Goal: Complete application form: Complete application form

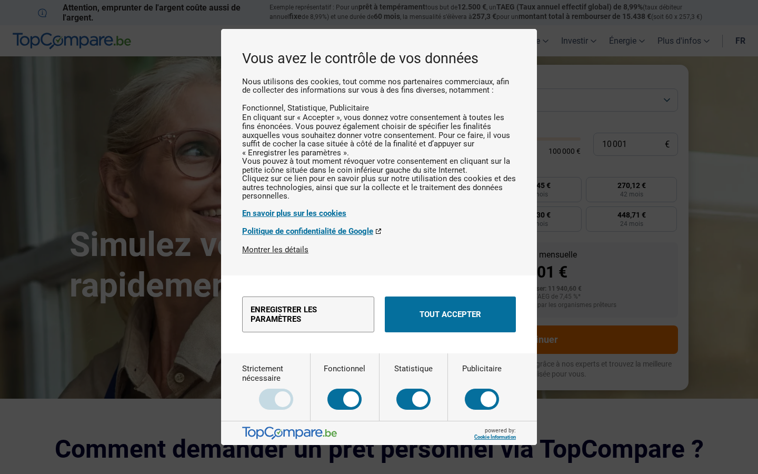
scroll to position [1179, 0]
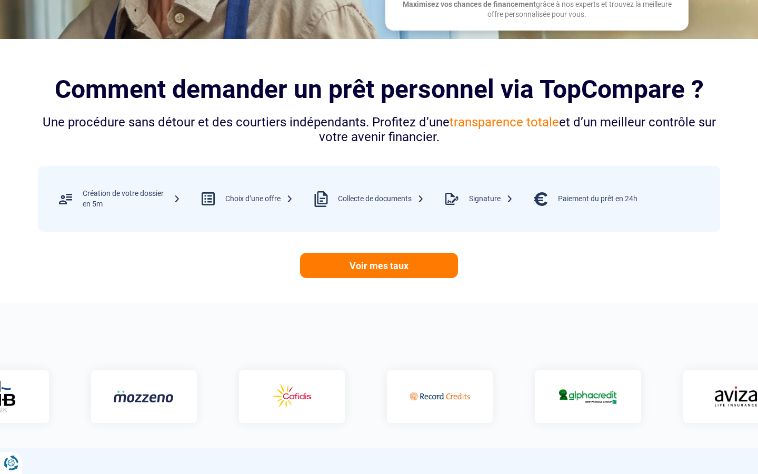
scroll to position [1179, 0]
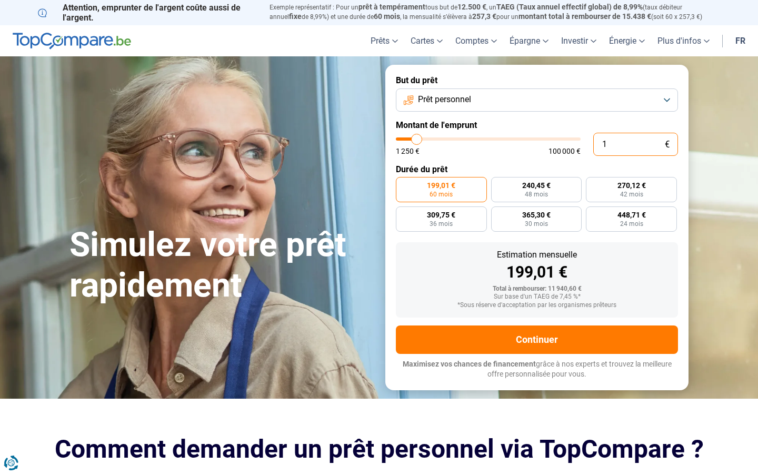
type input "0"
type input "1250"
type input "660 013"
type input "100000"
type input "100 000"
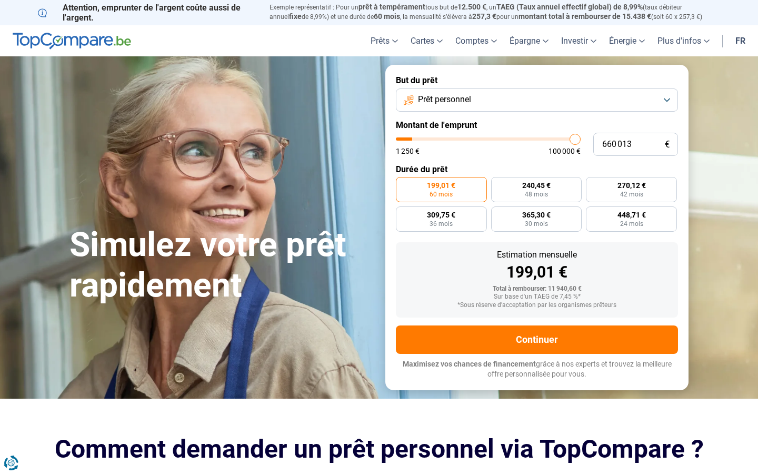
type input "100000"
radio input "false"
click at [636, 144] on input "text" at bounding box center [636, 144] width 85 height 23
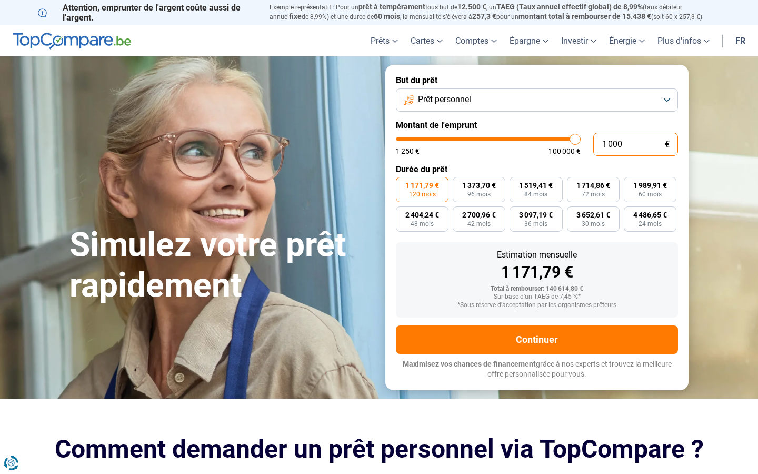
type input "10 001"
type input "10000"
click at [636, 144] on input "10 001" at bounding box center [636, 144] width 85 height 23
type input "0"
type input "4 258"
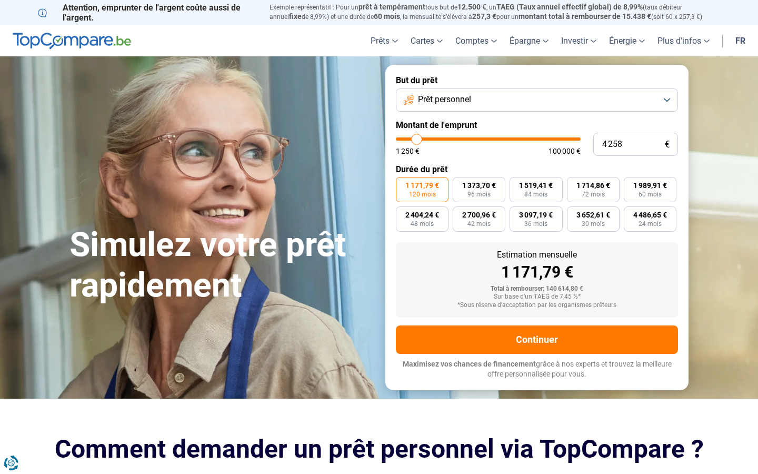
type input "4250"
radio input "true"
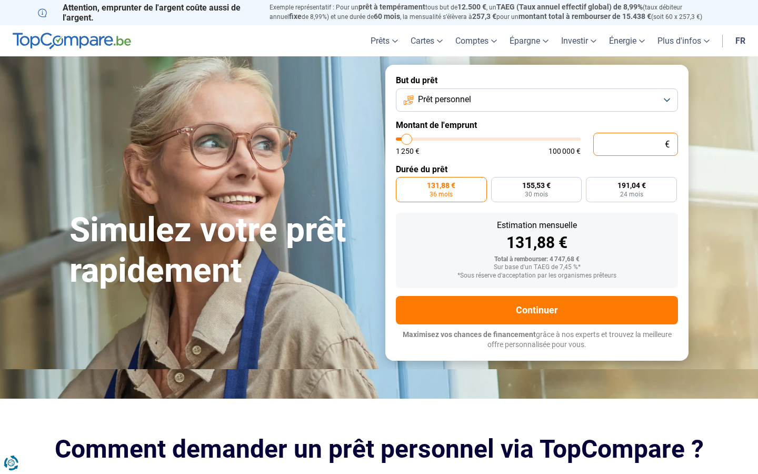
click at [636, 144] on input "text" at bounding box center [636, 144] width 85 height 23
type input "10 001"
type input "10000"
click at [636, 144] on input "10 001" at bounding box center [636, 144] width 85 height 23
type input "0"
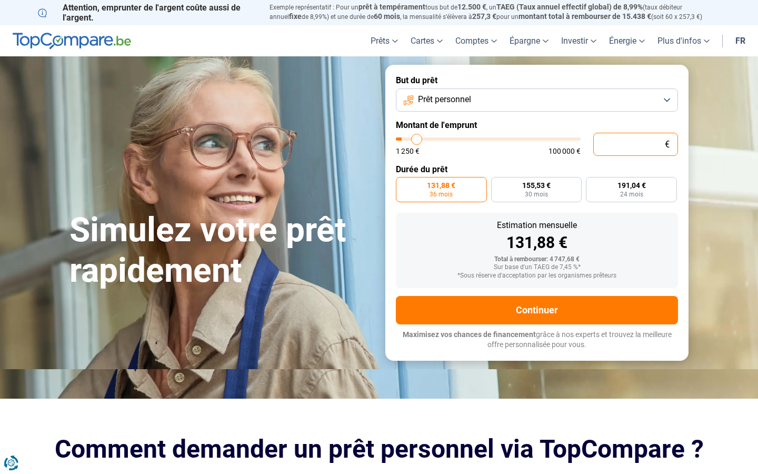
type input "1250"
type input "646 610"
type input "100000"
type input "100 000"
type input "100000"
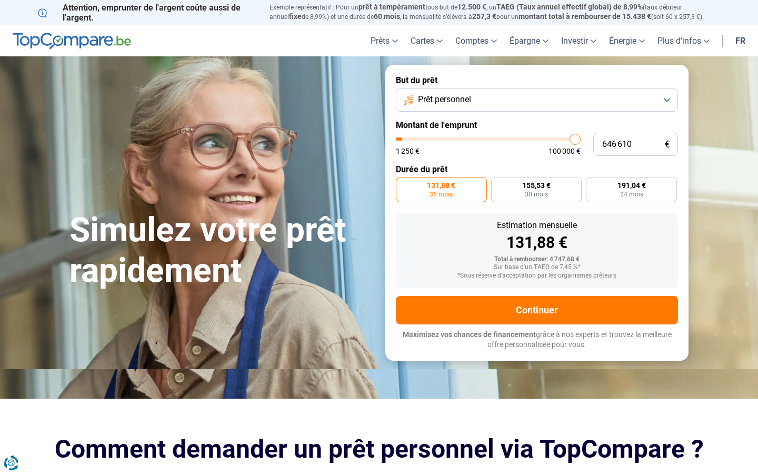
radio input "false"
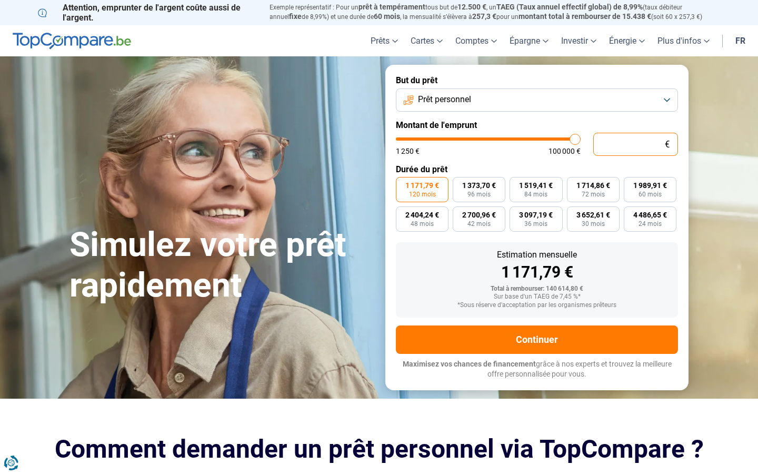
click at [636, 144] on input "text" at bounding box center [636, 144] width 85 height 23
type input "10 001"
type input "10000"
click at [636, 144] on input "10 001" at bounding box center [636, 144] width 85 height 23
type input "0"
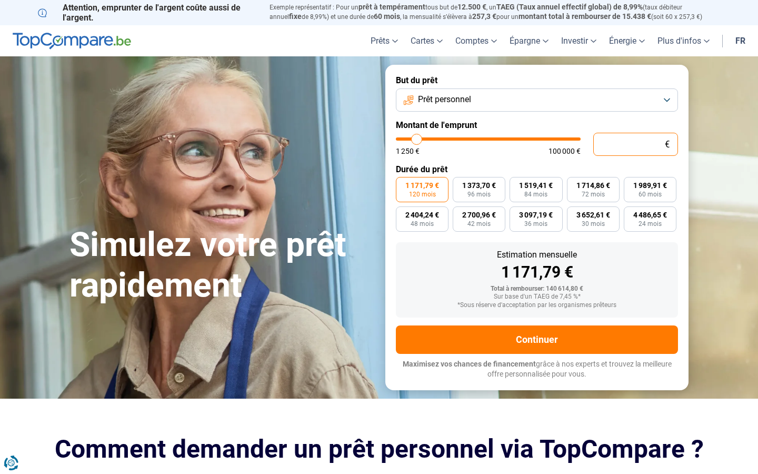
type input "1250"
type input "20 527"
type input "20500"
type input "100 000"
type input "100000"
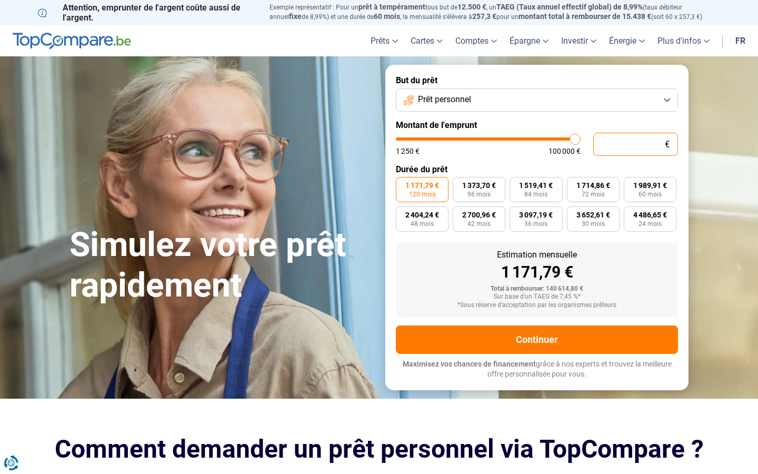
click at [636, 144] on input "text" at bounding box center [636, 144] width 85 height 23
type input "10 001"
type input "10000"
click at [636, 144] on input "10 001" at bounding box center [636, 144] width 85 height 23
type input "1"
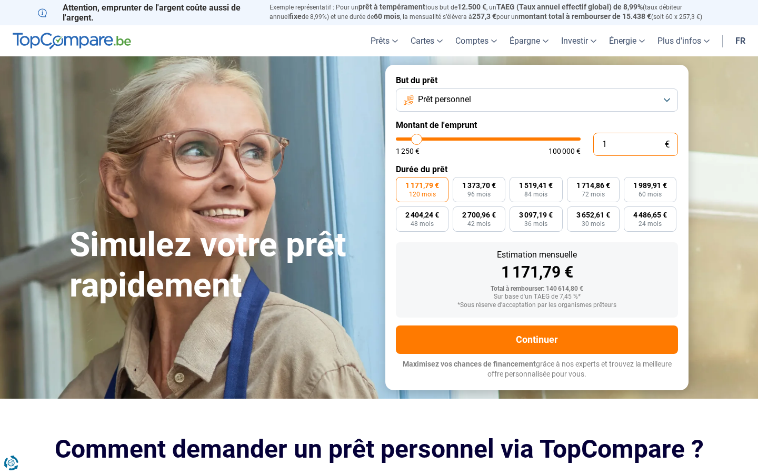
type input "1250"
type input "0"
type input "100 000"
type input "100000"
click at [636, 144] on input "text" at bounding box center [636, 144] width 85 height 23
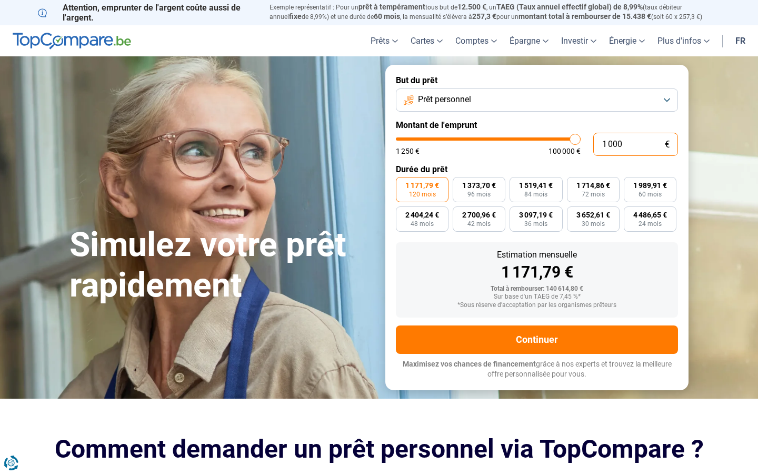
type input "10 001"
type input "10000"
click at [636, 144] on input "10 001" at bounding box center [636, 144] width 85 height 23
type input "1"
type input "1250"
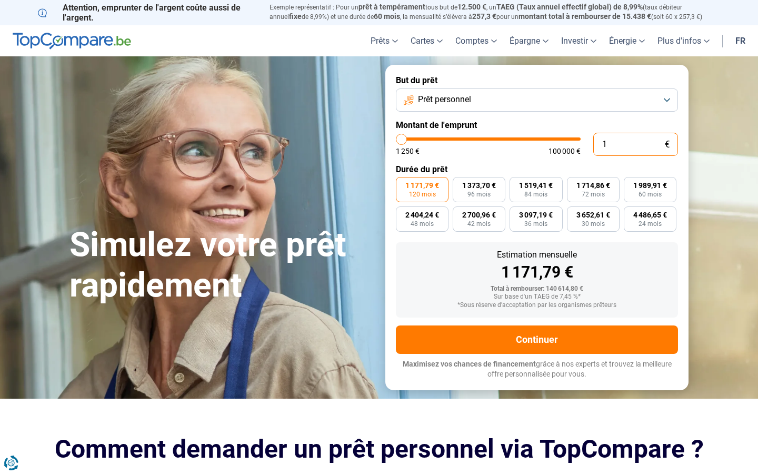
type input "0"
type input "1250"
type input "100 000"
type input "100000"
click at [636, 144] on input "text" at bounding box center [636, 144] width 85 height 23
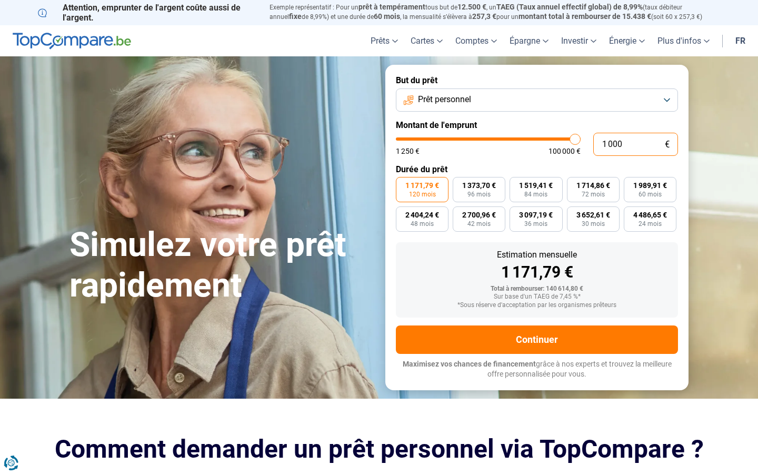
type input "10 001"
type input "10000"
click at [636, 144] on input "10 001" at bounding box center [636, 144] width 85 height 23
type input "1"
type input "1250"
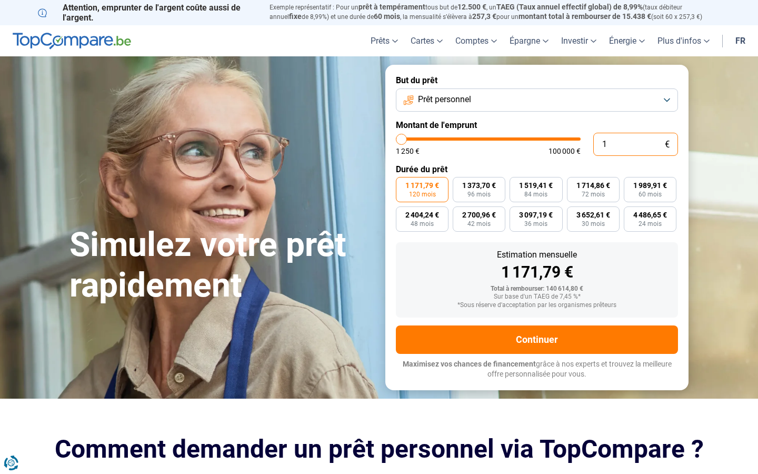
type input "0"
type input "1250"
type input "100 000"
type input "100000"
click at [636, 144] on input "text" at bounding box center [636, 144] width 85 height 23
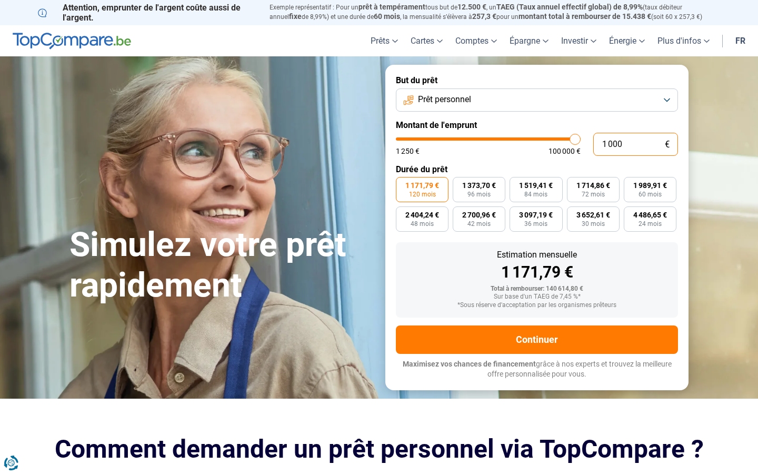
type input "10 001"
type input "10000"
click at [636, 144] on input "10 001" at bounding box center [636, 144] width 85 height 23
type input "0"
type input "1250"
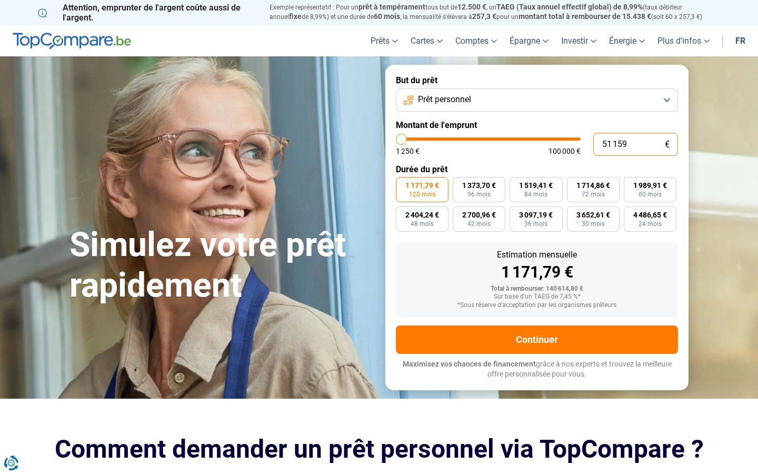
type input "511 594"
type input "100000"
type input "100 000"
type input "100000"
click at [636, 144] on input "text" at bounding box center [636, 144] width 85 height 23
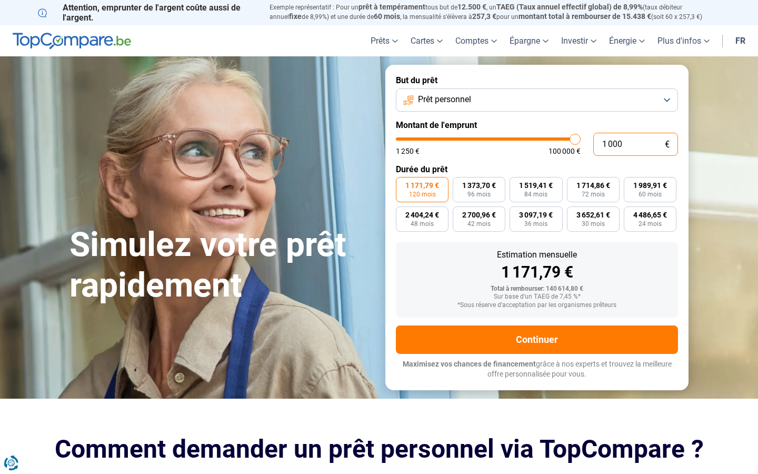
type input "10 001"
type input "10000"
click at [636, 144] on input "10 001" at bounding box center [636, 144] width 85 height 23
type input "0"
type input "1250"
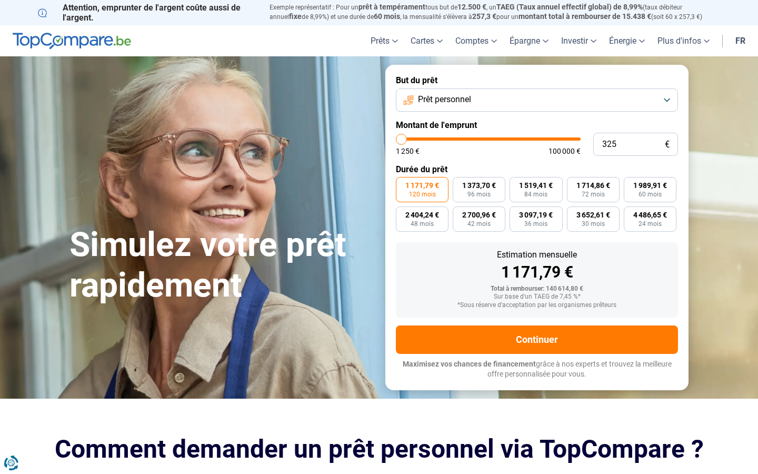
type input "1 250"
type input "1250"
radio input "true"
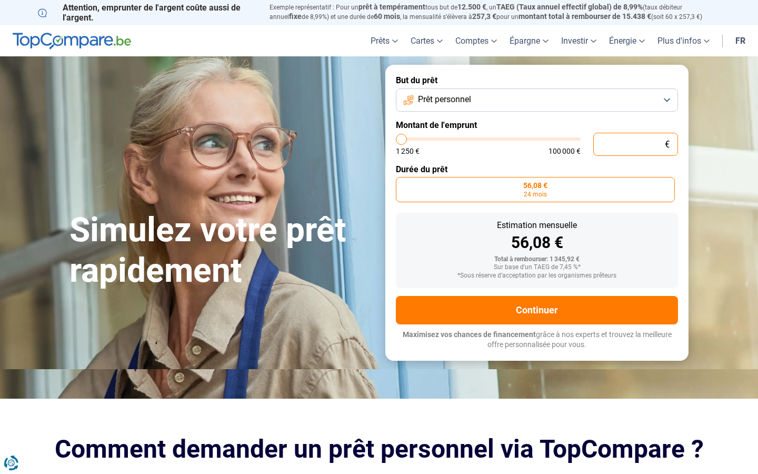
click at [636, 144] on input "text" at bounding box center [636, 144] width 85 height 23
type input "10 001"
type input "10000"
click at [636, 144] on input "10 001" at bounding box center [636, 144] width 85 height 23
type input "0"
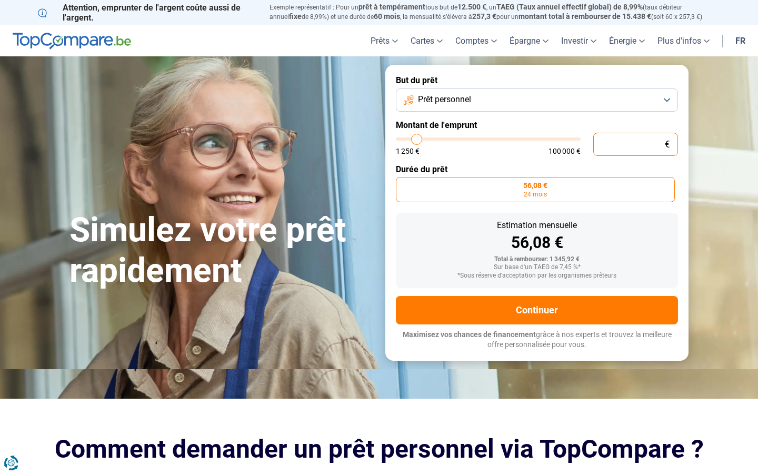
type input "1250"
type input "100 000"
type input "100000"
radio input "false"
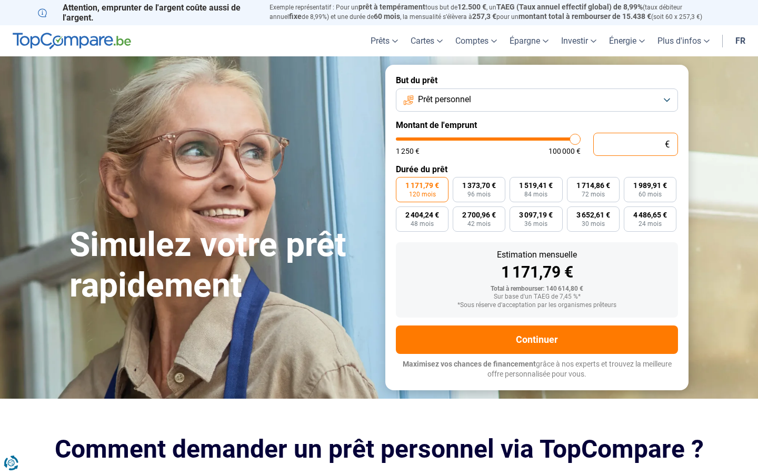
click at [636, 144] on input "text" at bounding box center [636, 144] width 85 height 23
type input "10 001"
type input "10000"
click at [636, 144] on input "10 001" at bounding box center [636, 144] width 85 height 23
type input "0"
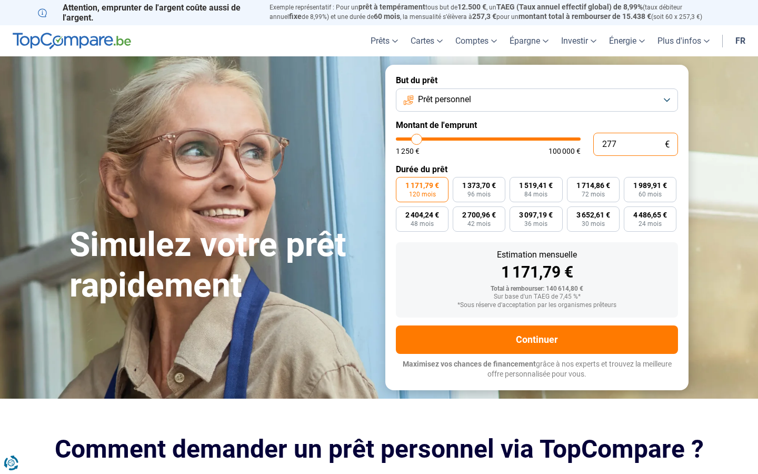
type input "2 772"
type input "2750"
type input "100 000"
type input "100000"
click at [636, 144] on input "text" at bounding box center [636, 144] width 85 height 23
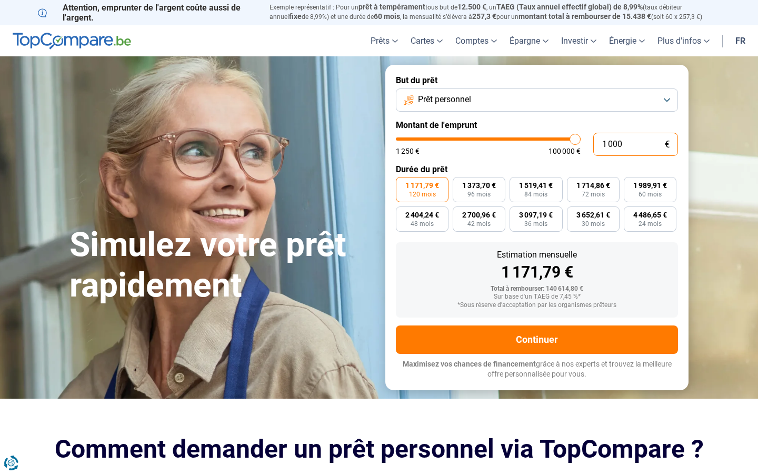
type input "10 001"
type input "10000"
click at [636, 144] on input "10 001" at bounding box center [636, 144] width 85 height 23
type input "1"
type input "1250"
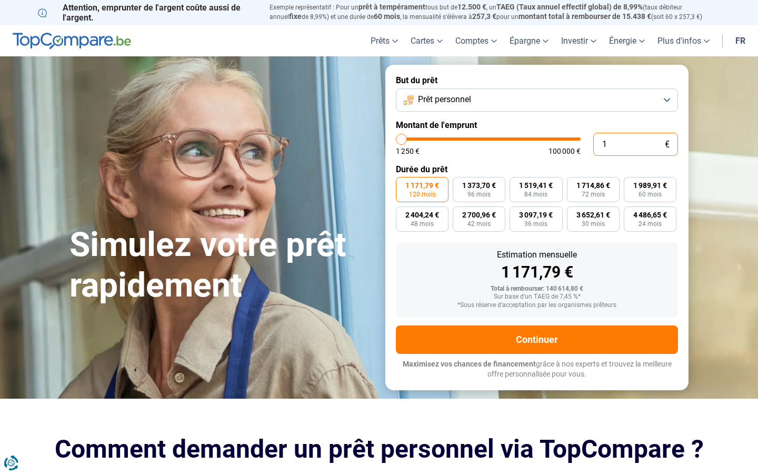
type input "0"
type input "1250"
type input "100 000"
type input "100000"
click at [636, 144] on input "text" at bounding box center [636, 144] width 85 height 23
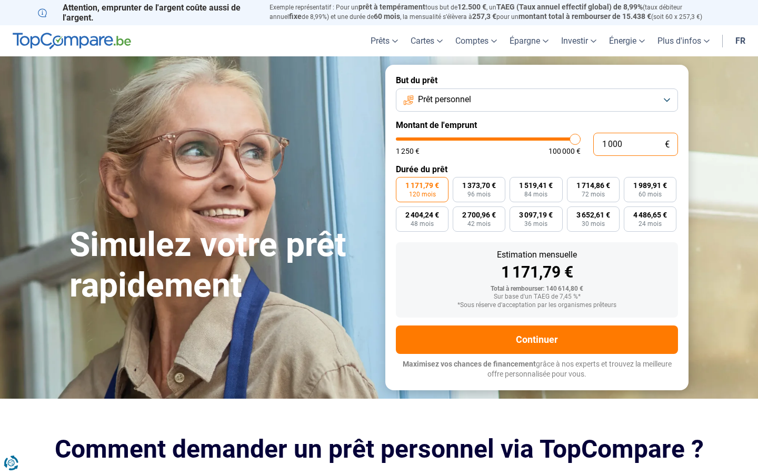
type input "10 001"
type input "10000"
click at [636, 144] on input "10 001" at bounding box center [636, 144] width 85 height 23
type input "0"
type input "1250"
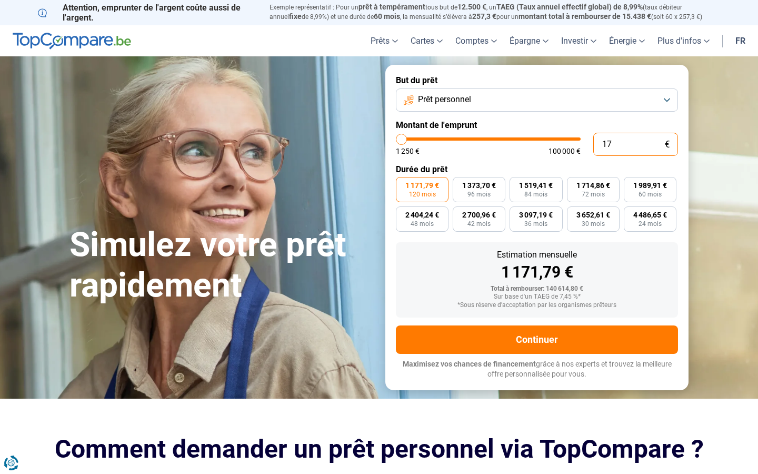
type input "172"
type input "1250"
type input "100 000"
type input "100000"
click at [636, 144] on input "text" at bounding box center [636, 144] width 85 height 23
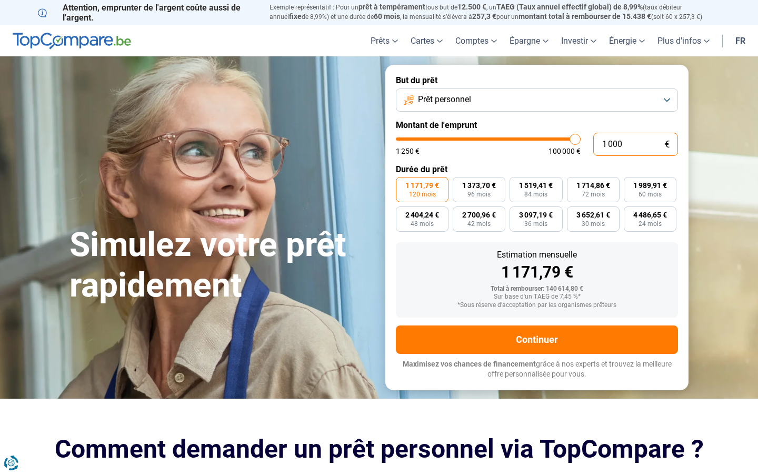
type input "10 001"
type input "10000"
click at [636, 144] on input "10 001" at bounding box center [636, 144] width 85 height 23
type input "0"
type input "1250"
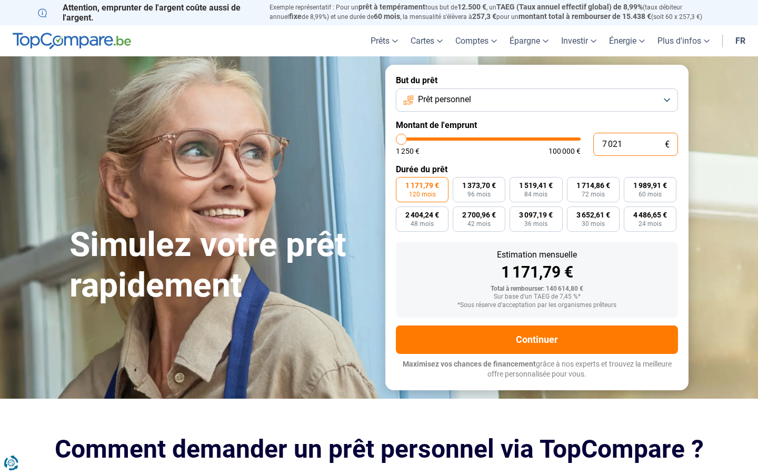
type input "70 210"
type input "70250"
type input "70 210"
type input "70250"
click at [636, 144] on input "text" at bounding box center [636, 144] width 85 height 23
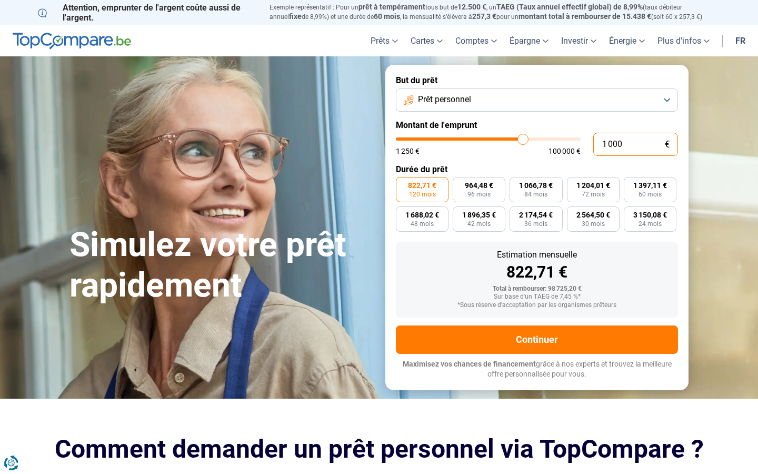
type input "10 001"
type input "10000"
click at [636, 144] on input "10 001" at bounding box center [636, 144] width 85 height 23
type input "0"
type input "7"
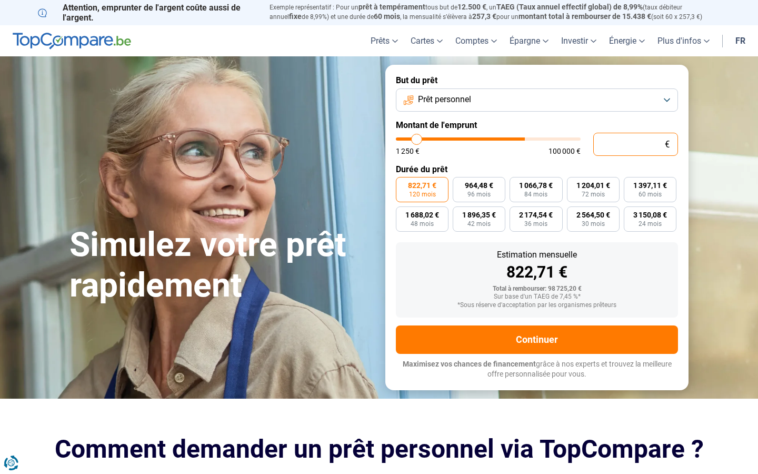
type input "1250"
type input "100 000"
type input "100000"
click at [636, 144] on input "text" at bounding box center [636, 144] width 85 height 23
type input "10 001"
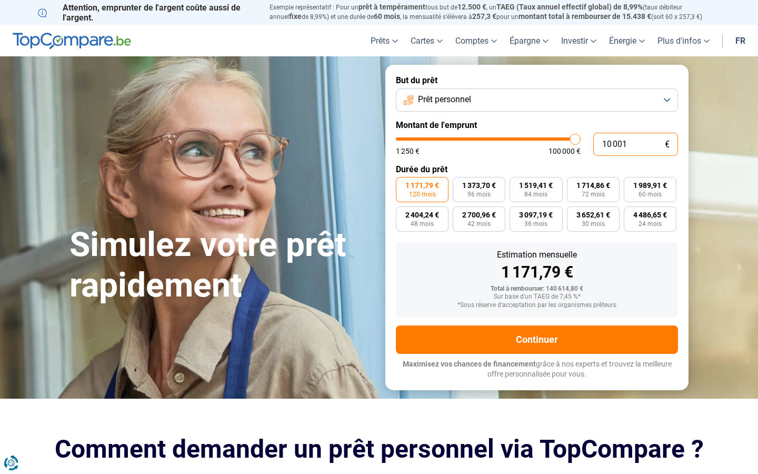
type input "10000"
click at [636, 144] on input "10 001" at bounding box center [636, 144] width 85 height 23
type input "0"
type input "8 086"
type input "8000"
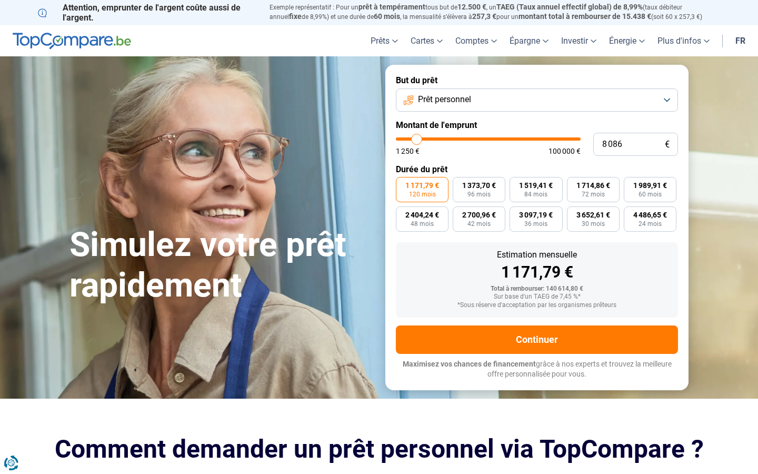
radio input "true"
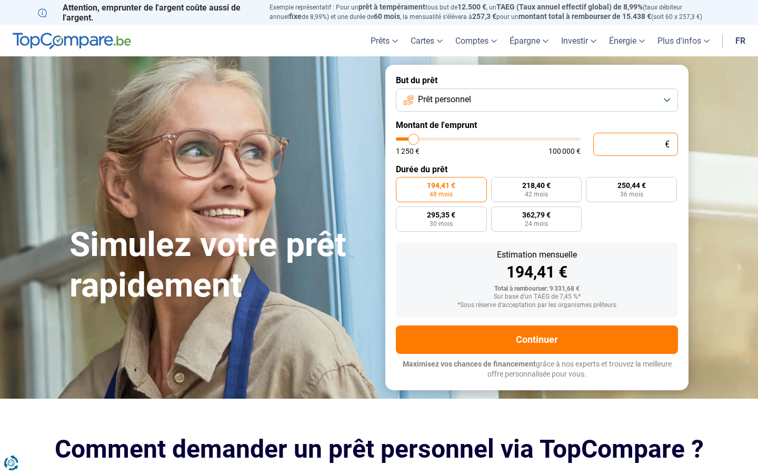
click at [636, 144] on input "text" at bounding box center [636, 144] width 85 height 23
type input "10 001"
type input "10000"
click at [636, 144] on input "10 001" at bounding box center [636, 144] width 85 height 23
type input "0"
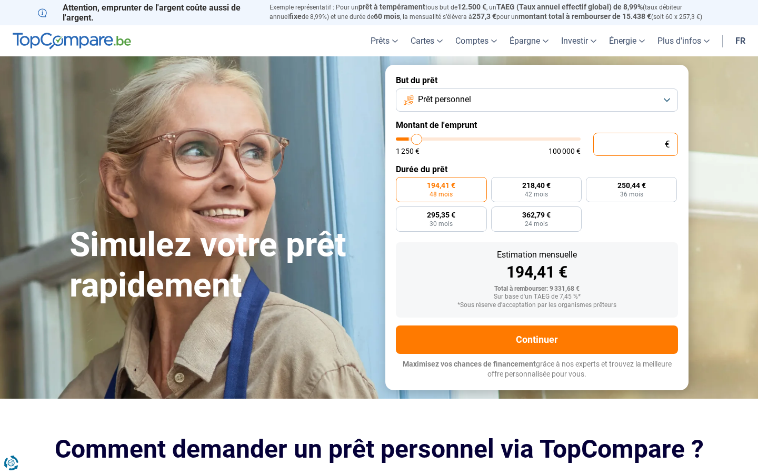
type input "2"
type input "1250"
type input "205 273"
type input "100000"
type input "100 000"
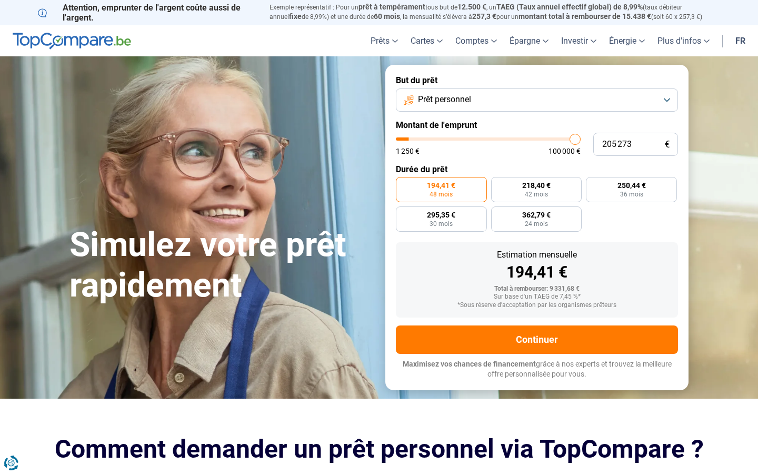
type input "100000"
radio input "false"
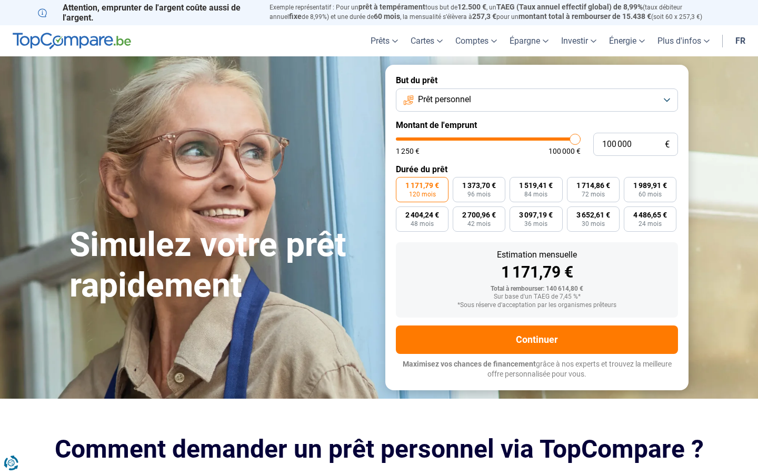
type input "50500"
click at [488, 139] on input "range" at bounding box center [488, 138] width 185 height 3
type input "50 500"
type input "50750"
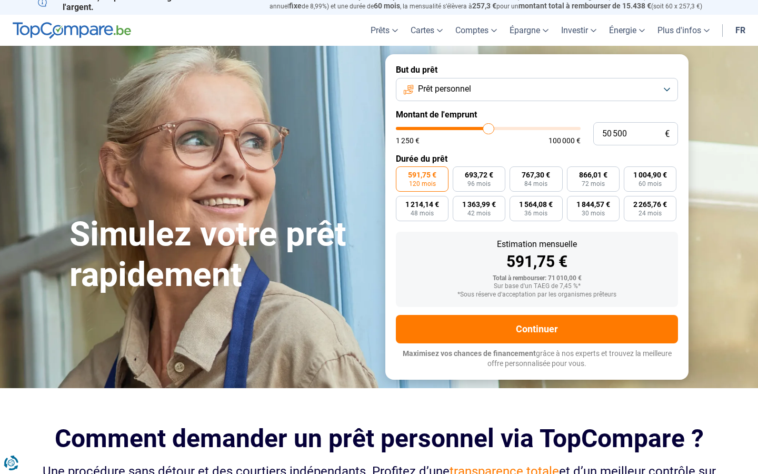
scroll to position [103, 0]
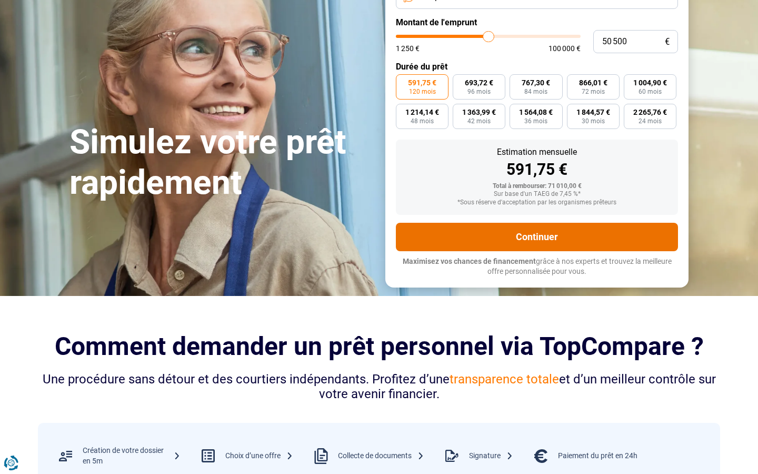
click at [537, 236] on button "Continuer" at bounding box center [537, 237] width 282 height 28
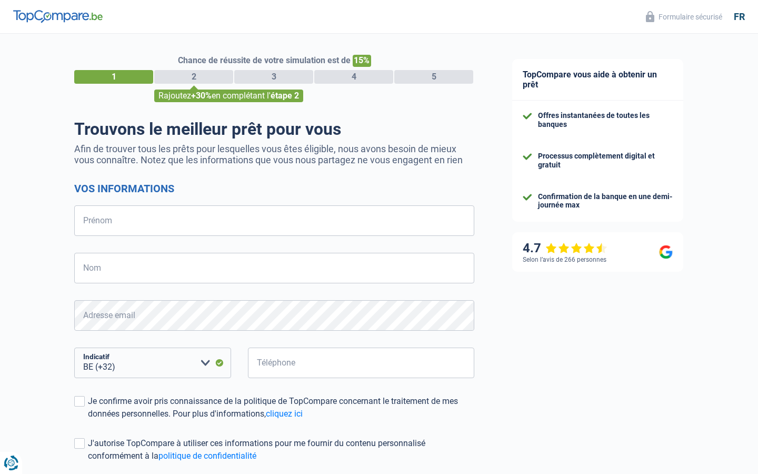
scroll to position [94, 0]
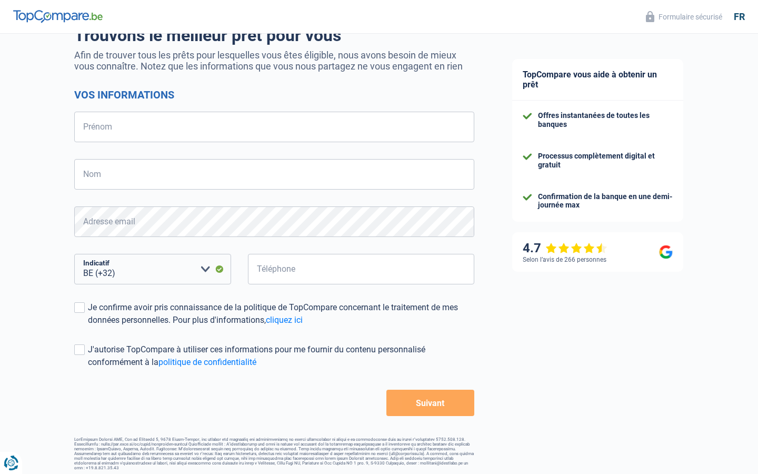
select select "352"
select select "32"
click at [274, 127] on input "Prénom" at bounding box center [274, 127] width 400 height 31
type input "Lisa Willems"
click at [274, 127] on input "Prénom" at bounding box center [274, 127] width 400 height 31
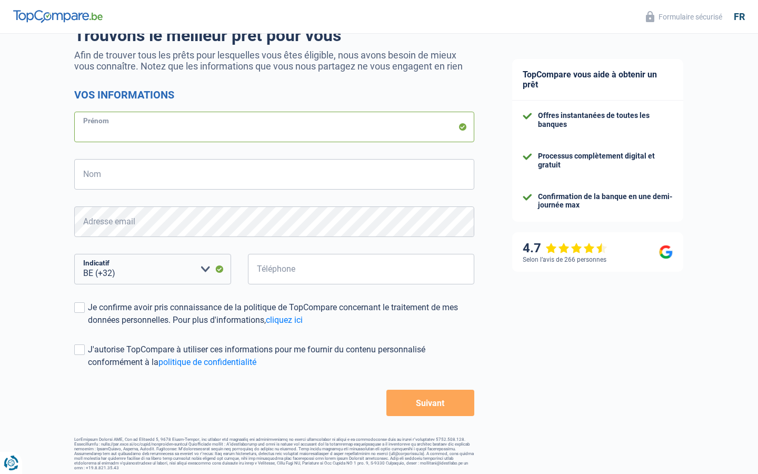
click at [274, 127] on input "Prénom" at bounding box center [274, 127] width 400 height 31
type input "Max"
click at [274, 127] on input "Prénom" at bounding box center [274, 127] width 400 height 31
type input "deposit"
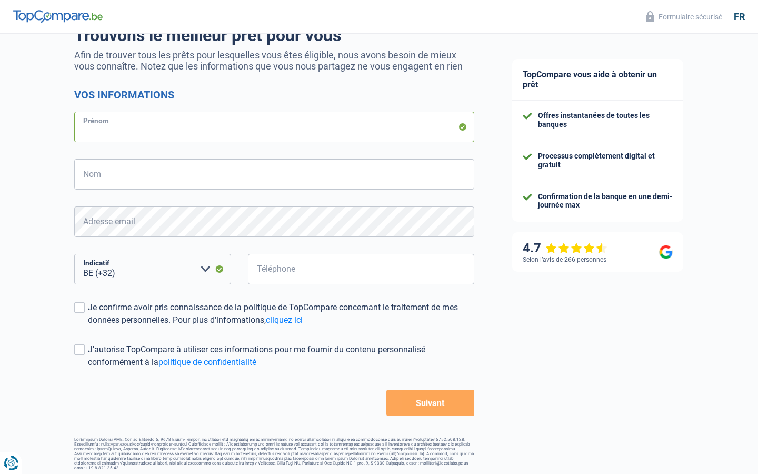
click at [274, 127] on input "Prénom" at bounding box center [274, 127] width 400 height 31
click at [274, 174] on input "Nom" at bounding box center [274, 174] width 400 height 31
type input "Max Willems"
click at [274, 186] on input "Nom" at bounding box center [274, 174] width 400 height 31
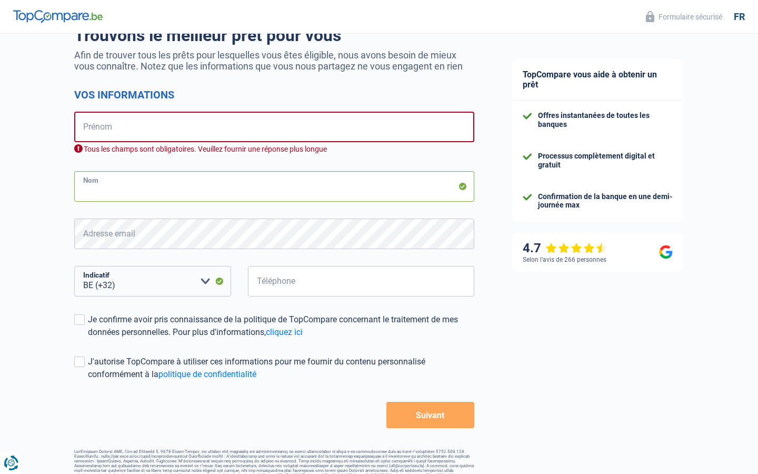
click at [274, 186] on input "Nom" at bounding box center [274, 186] width 400 height 31
type input "Mulder"
click at [274, 186] on input "Nom" at bounding box center [274, 186] width 400 height 31
type input "Somalië"
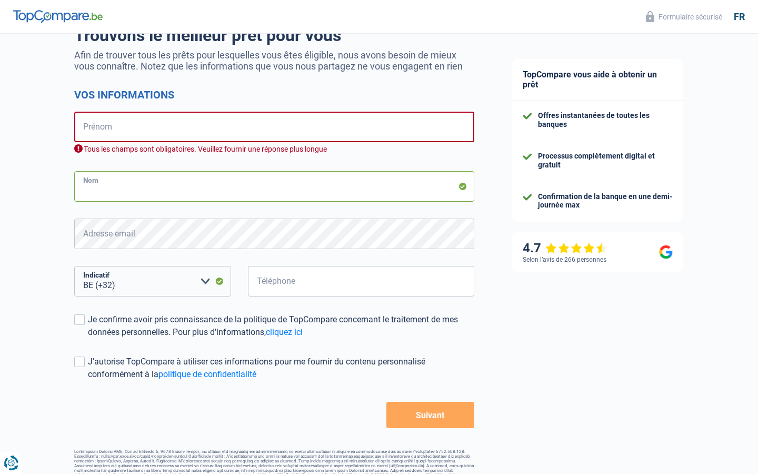
click at [274, 186] on input "Nom" at bounding box center [274, 186] width 400 height 31
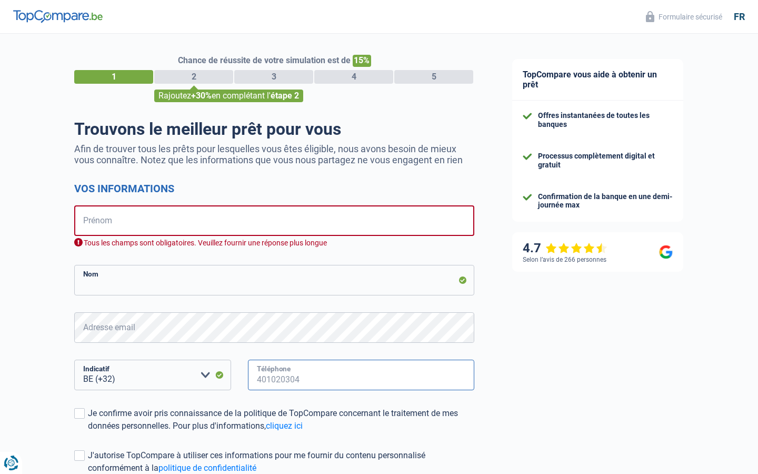
click at [361, 371] on input "Téléphone" at bounding box center [361, 375] width 226 height 31
type input "951851"
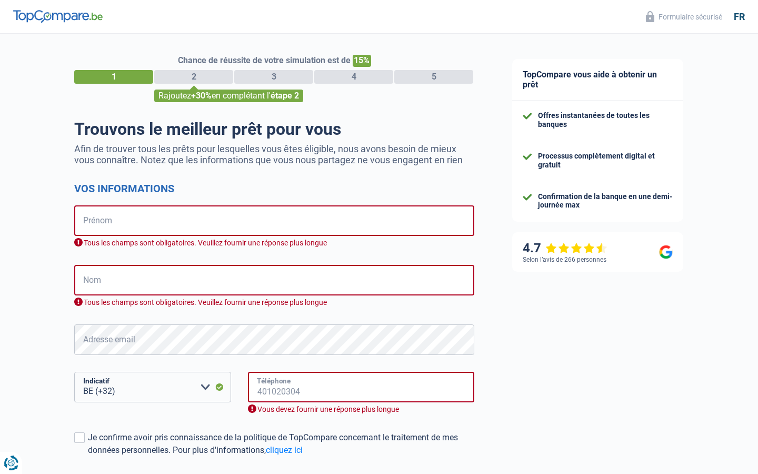
click at [361, 387] on input "Téléphone" at bounding box center [361, 387] width 226 height 31
type input "5675"
click at [361, 387] on input "Téléphone" at bounding box center [361, 387] width 226 height 31
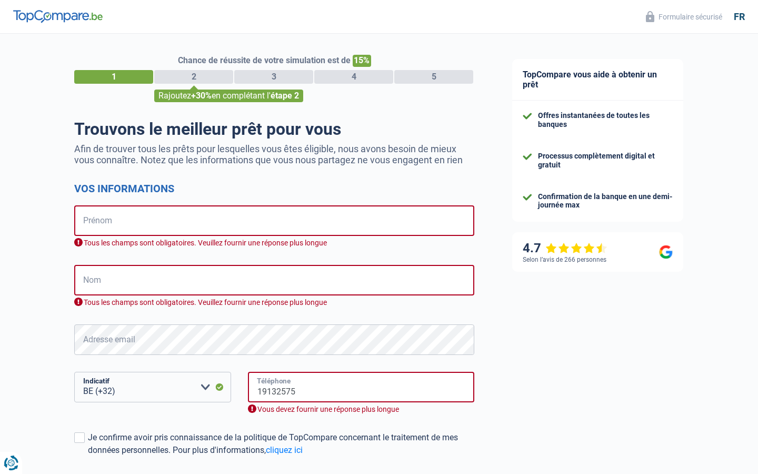
type input "19132575"
click at [361, 387] on input "Téléphone" at bounding box center [361, 387] width 226 height 31
type input "205273864"
click at [361, 387] on input "Téléphone" at bounding box center [361, 387] width 226 height 31
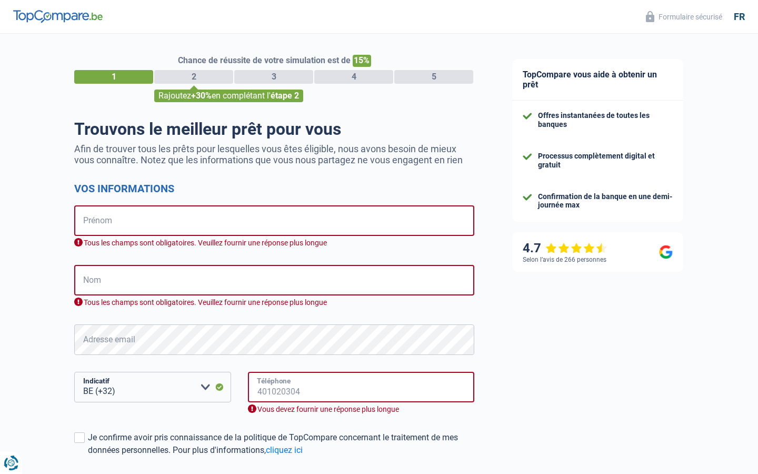
click at [361, 387] on input "Téléphone" at bounding box center [361, 387] width 226 height 31
type input "205273864"
click at [361, 387] on input "Téléphone" at bounding box center [361, 387] width 226 height 31
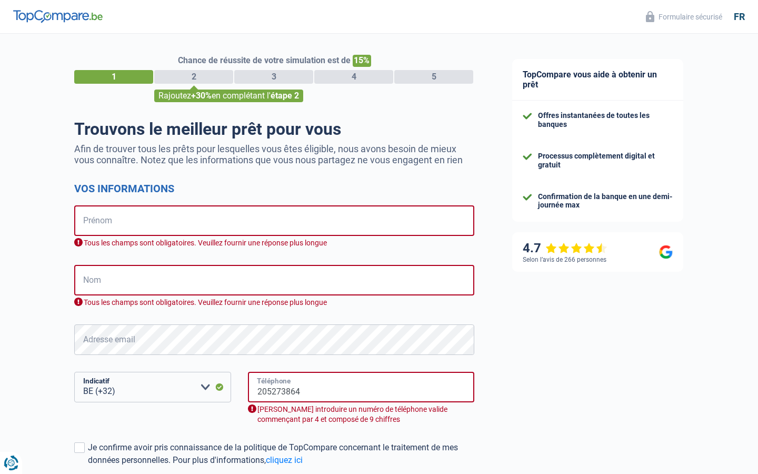
type input "205273864"
click at [361, 387] on input "Téléphone" at bounding box center [361, 387] width 226 height 31
type input "205273864"
click at [361, 387] on input "Téléphone" at bounding box center [361, 387] width 226 height 31
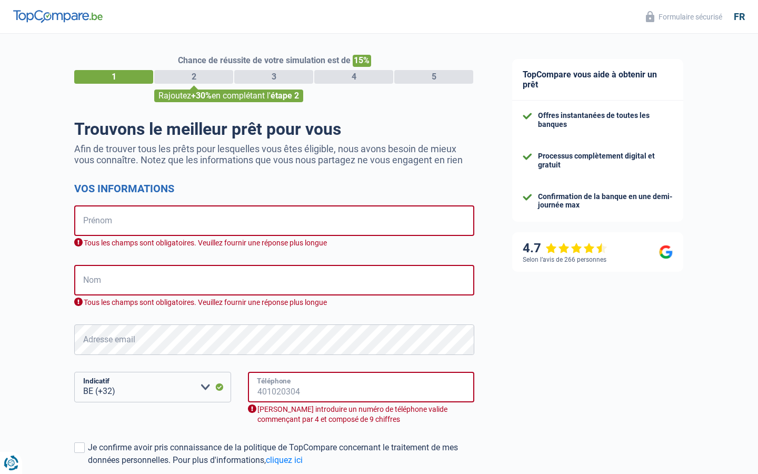
click at [361, 387] on input "Téléphone" at bounding box center [361, 387] width 226 height 31
type input "402400711"
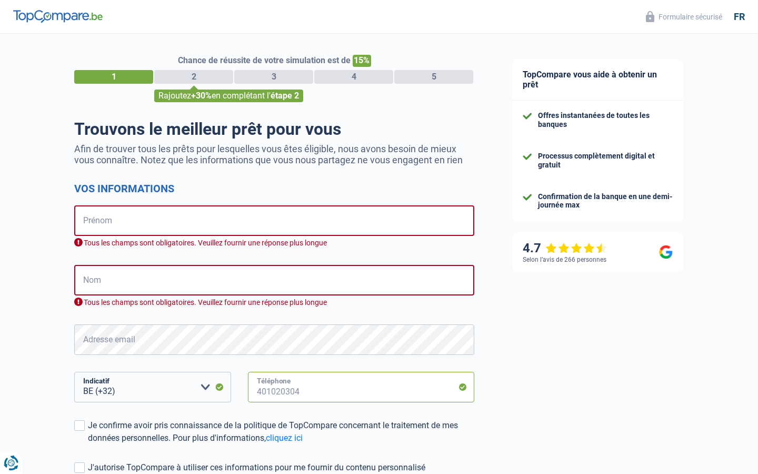
click at [361, 387] on input "Téléphone" at bounding box center [361, 387] width 226 height 31
type input "325"
click at [361, 387] on input "Téléphone" at bounding box center [361, 387] width 226 height 31
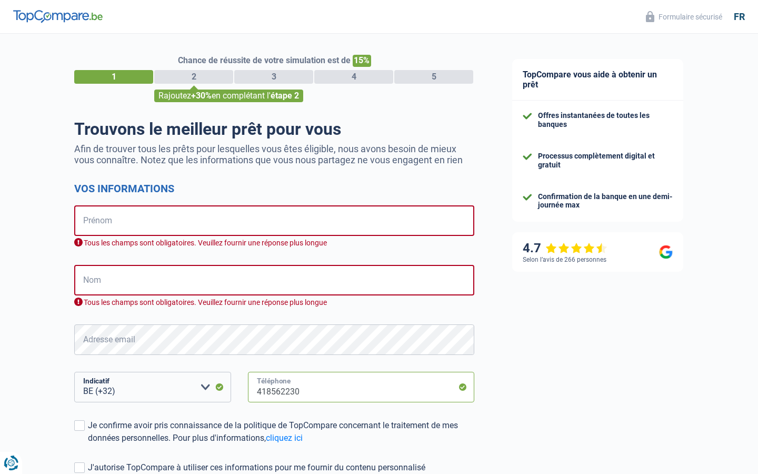
type input "418562230"
click at [361, 387] on input "Téléphone" at bounding box center [361, 387] width 226 height 31
type input "277201705"
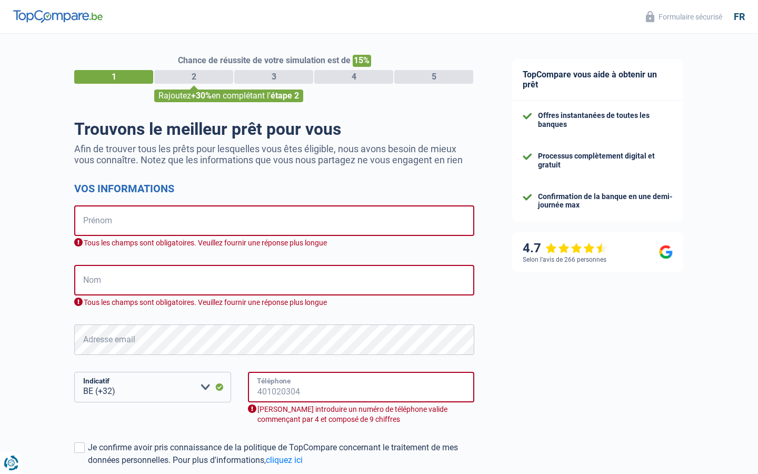
click at [361, 387] on input "Téléphone" at bounding box center [361, 387] width 226 height 31
type input "509281"
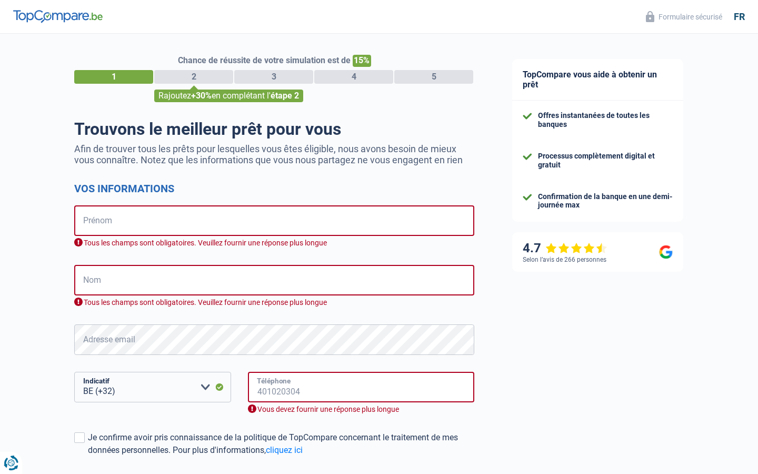
click at [361, 387] on input "Téléphone" at bounding box center [361, 387] width 226 height 31
type input "80106700"
click at [361, 387] on input "Téléphone" at bounding box center [361, 387] width 226 height 31
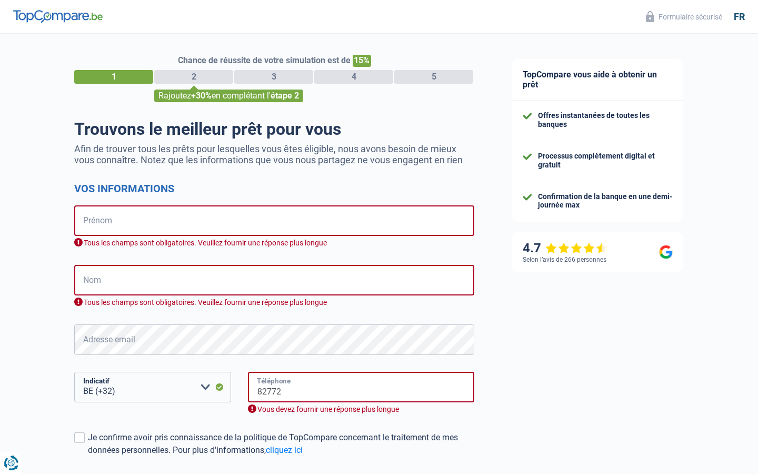
type input "82772"
click at [361, 387] on input "Téléphone" at bounding box center [361, 387] width 226 height 31
type input "579325967"
click at [361, 387] on input "Téléphone" at bounding box center [361, 387] width 226 height 31
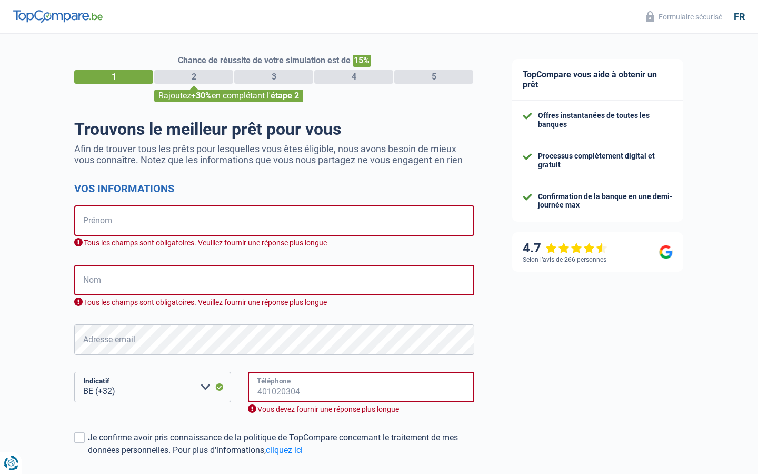
click at [361, 387] on input "Téléphone" at bounding box center [361, 387] width 226 height 31
type input "558828106"
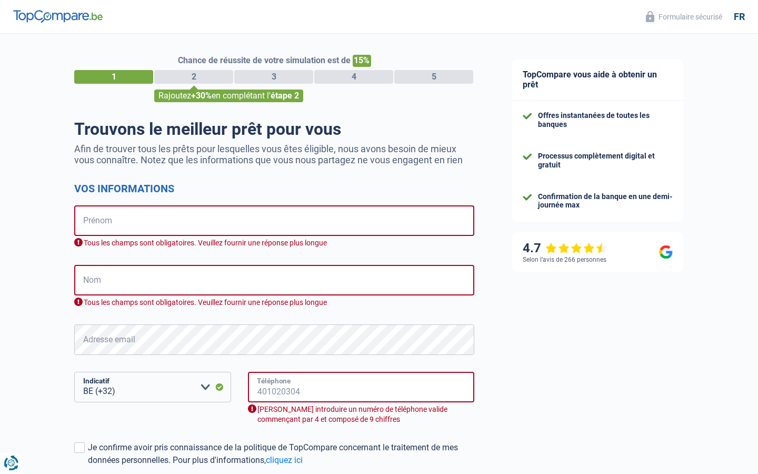
click at [361, 387] on input "Téléphone" at bounding box center [361, 387] width 226 height 31
select select "352"
type input "558828106"
select select "32"
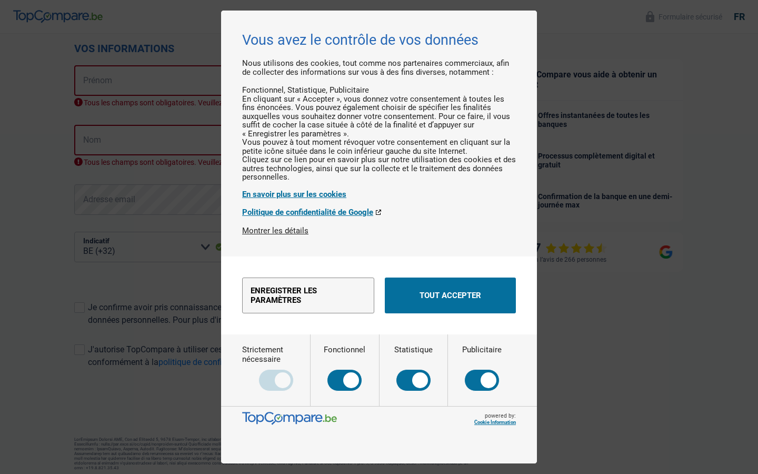
scroll to position [140, 0]
